Goal: Navigation & Orientation: Find specific page/section

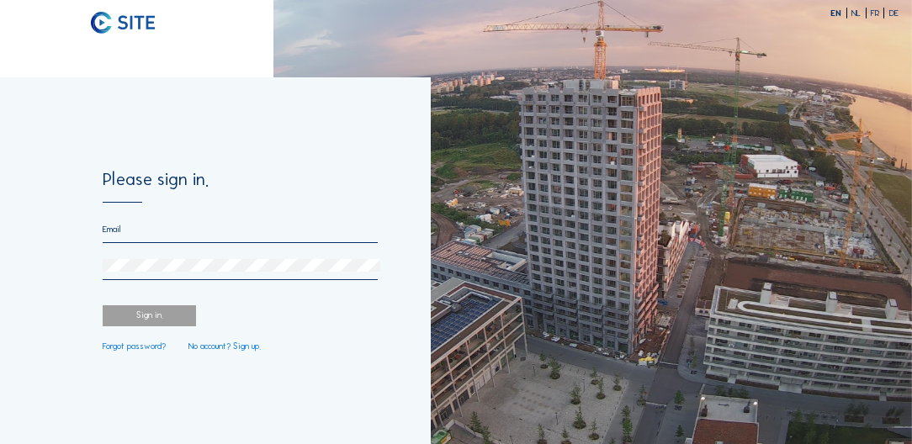
type input "[EMAIL_ADDRESS][DOMAIN_NAME]"
click at [167, 323] on div "Sign in." at bounding box center [149, 315] width 93 height 21
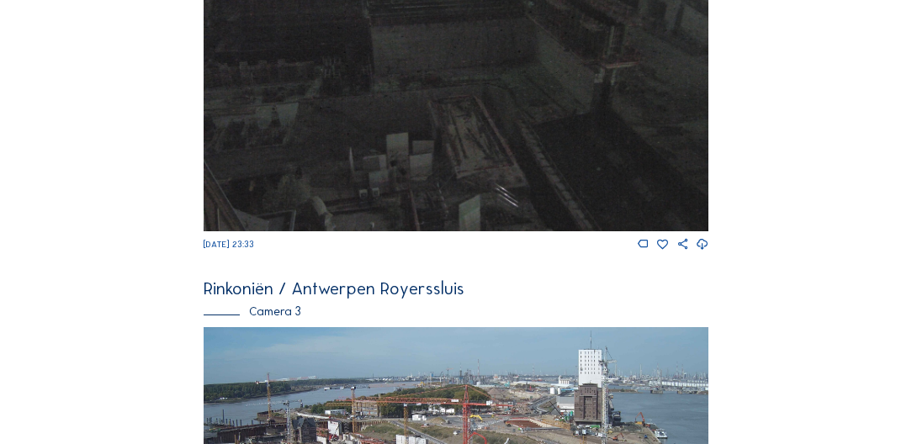
scroll to position [1266, 0]
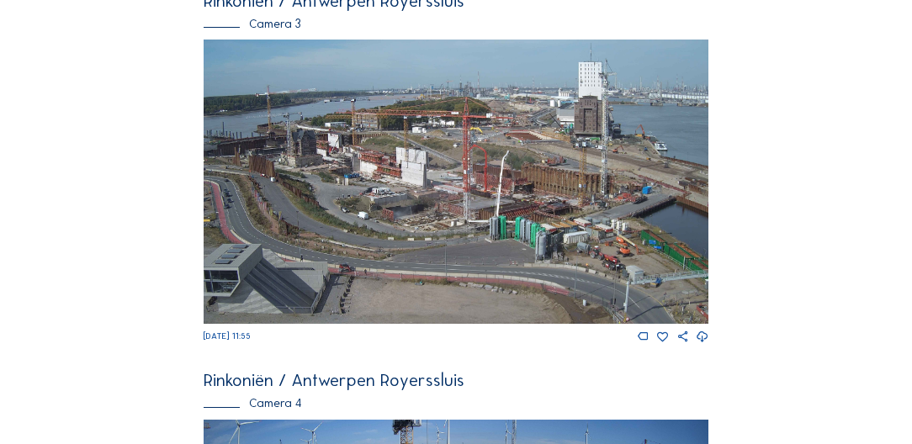
click at [453, 235] on img at bounding box center [456, 182] width 504 height 284
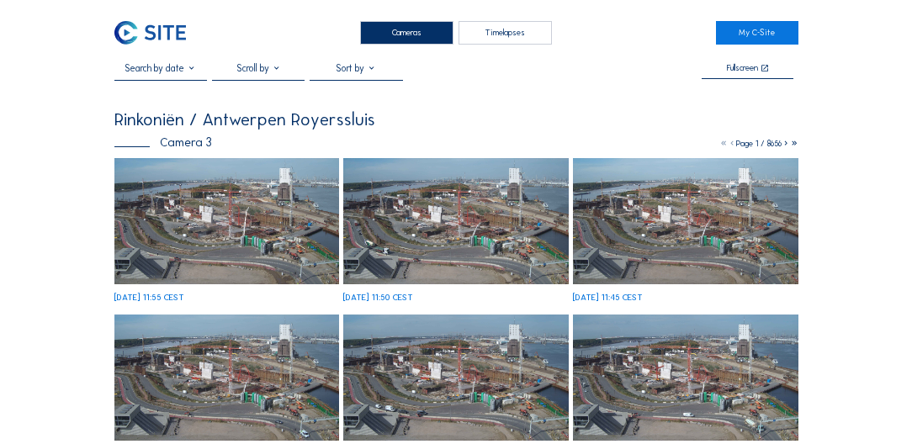
click at [236, 188] on img at bounding box center [226, 221] width 225 height 126
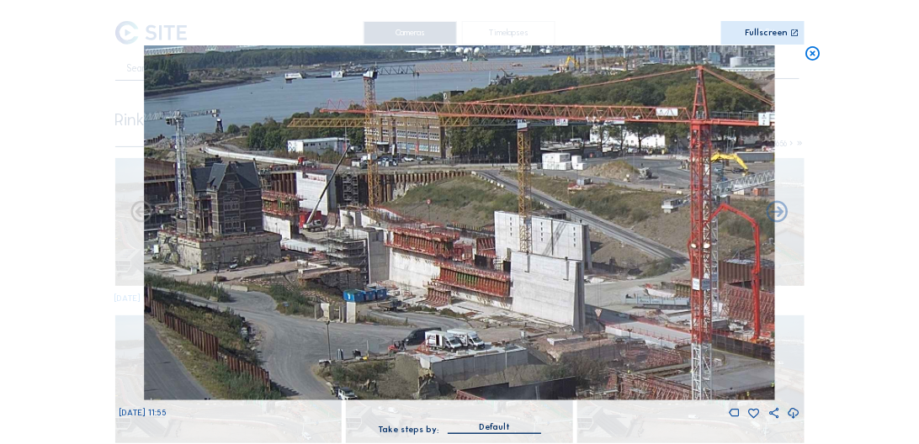
drag, startPoint x: 543, startPoint y: 273, endPoint x: 917, endPoint y: 454, distance: 416.1
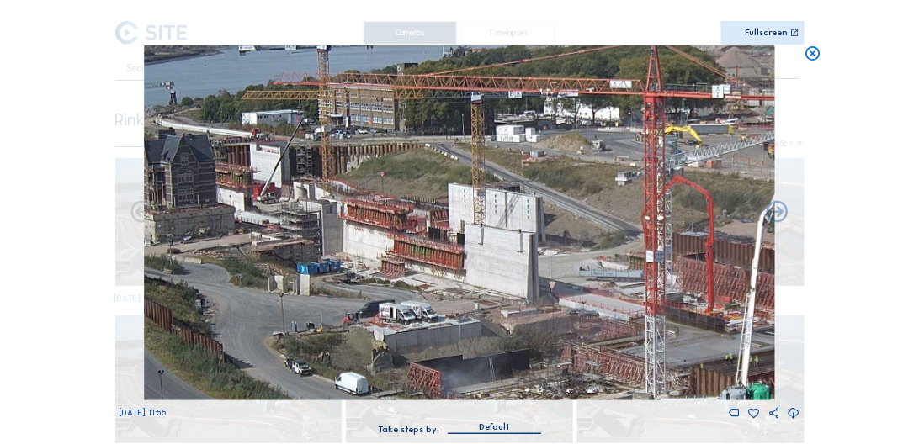
drag, startPoint x: 617, startPoint y: 345, endPoint x: 490, endPoint y: 291, distance: 137.2
click at [490, 291] on img at bounding box center [460, 222] width 632 height 355
